Goal: Transaction & Acquisition: Book appointment/travel/reservation

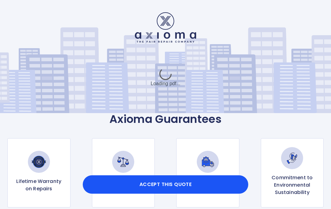
click at [314, 131] on div "Hello! This is your quote: £ 470 Loading pdf... Axioma Guarantees Lifetime Warr…" at bounding box center [165, 160] width 331 height 320
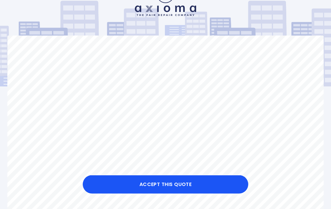
scroll to position [27, 0]
click at [171, 194] on button "Accept this Quote" at bounding box center [166, 184] width 166 height 18
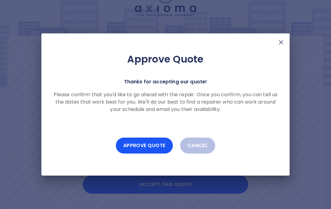
click at [148, 154] on button "Approve Quote" at bounding box center [144, 146] width 57 height 16
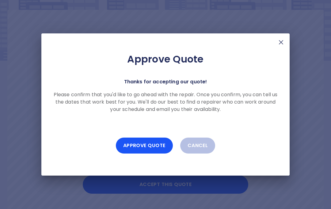
scroll to position [26, 0]
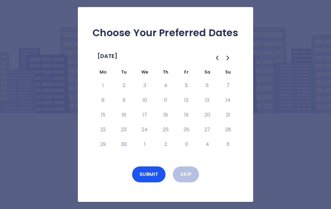
click at [228, 56] on icon "Go to the Next Month" at bounding box center [228, 58] width 2 height 4
click at [145, 110] on button "15" at bounding box center [144, 115] width 11 height 10
click at [188, 110] on button "17" at bounding box center [186, 115] width 11 height 10
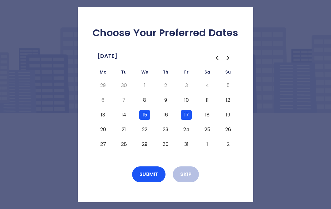
click at [102, 125] on button "20" at bounding box center [102, 130] width 11 height 10
click at [151, 166] on button "Submit" at bounding box center [149, 174] width 34 height 16
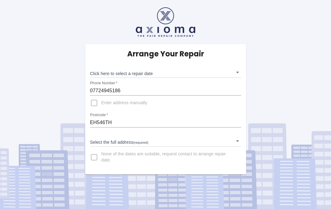
click at [96, 104] on input "Enter address manually" at bounding box center [94, 103] width 15 height 15
checkbox input "true"
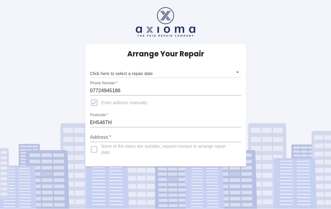
scroll to position [26, 0]
click at [105, 132] on input "Address   *" at bounding box center [165, 137] width 151 height 10
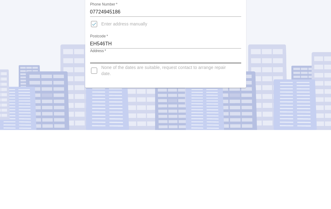
type input "[STREET_ADDRESS]"
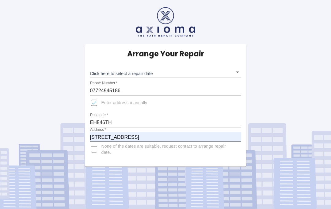
scroll to position [0, 0]
